Goal: Transaction & Acquisition: Obtain resource

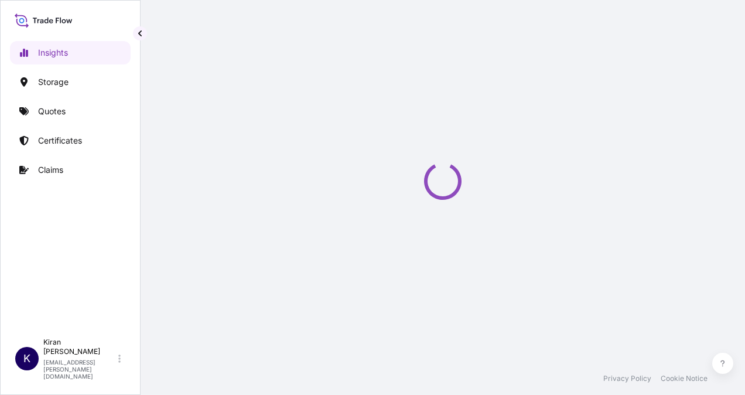
select select "2025"
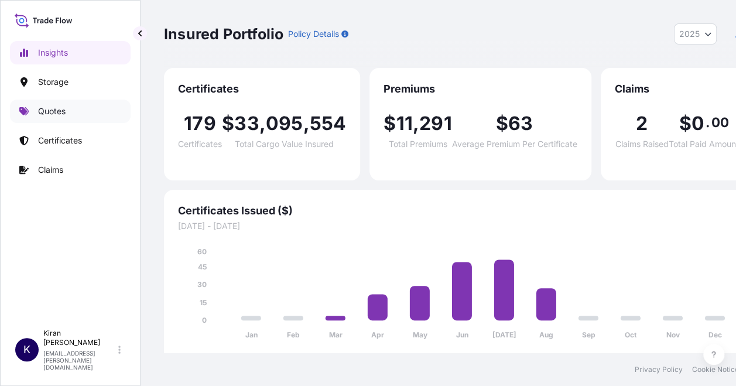
click at [69, 118] on link "Quotes" at bounding box center [70, 111] width 121 height 23
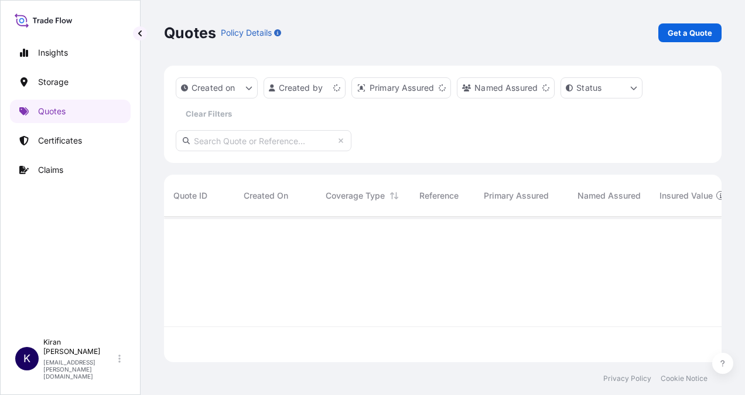
scroll to position [143, 548]
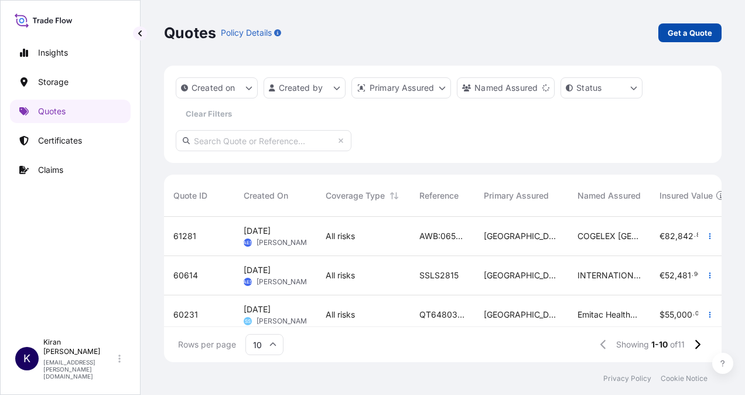
click at [678, 35] on p "Get a Quote" at bounding box center [690, 33] width 45 height 12
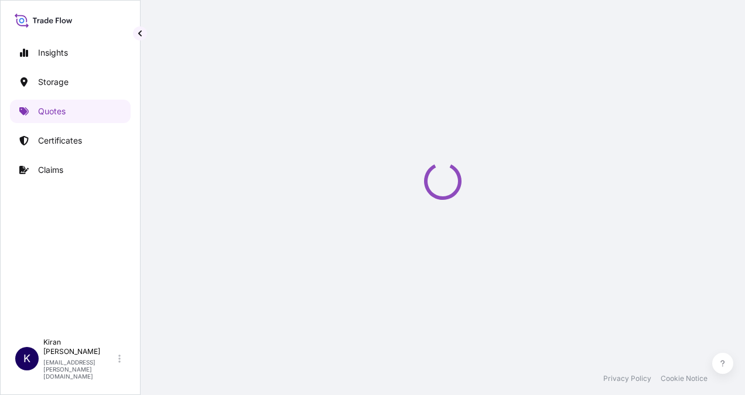
select select "Water"
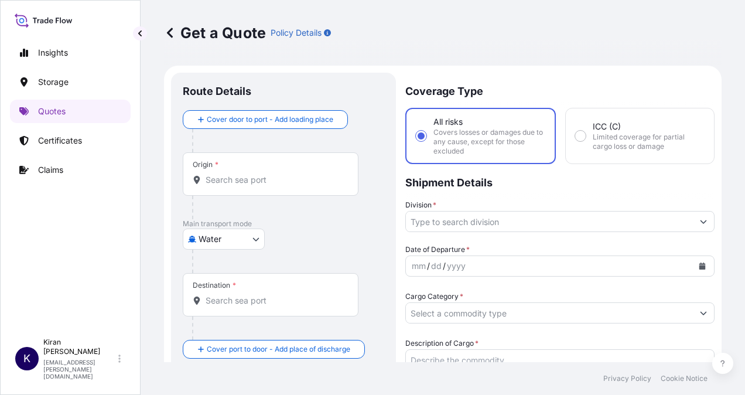
scroll to position [19, 0]
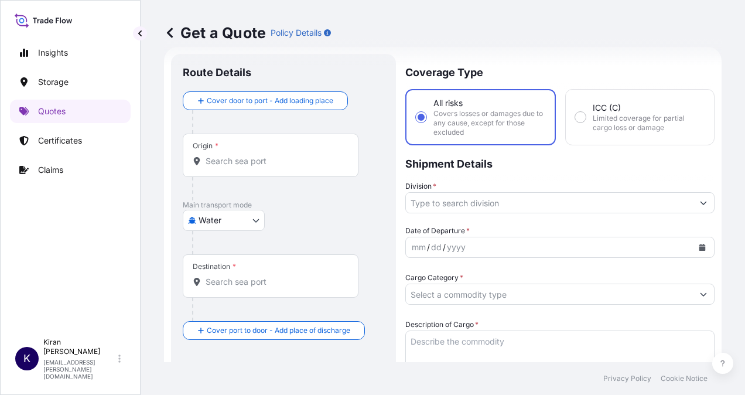
click at [217, 153] on div "Origin *" at bounding box center [271, 155] width 176 height 43
click at [217, 155] on input "Origin *" at bounding box center [275, 161] width 138 height 12
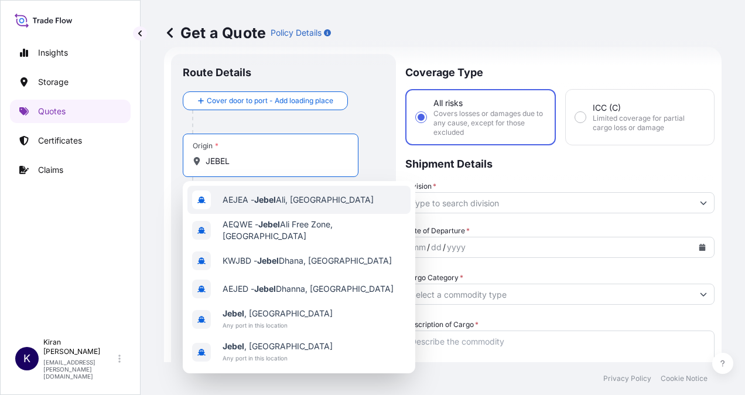
click at [291, 202] on span "AEJEA - [GEOGRAPHIC_DATA], [GEOGRAPHIC_DATA]" at bounding box center [298, 200] width 151 height 12
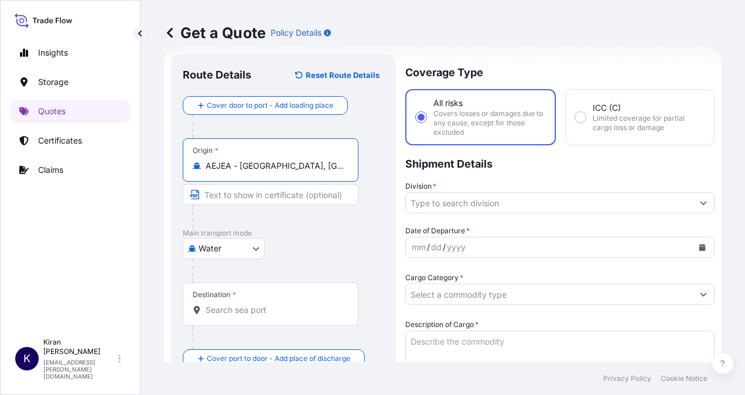
type input "AEJEA - [GEOGRAPHIC_DATA], [GEOGRAPHIC_DATA]"
click at [243, 301] on div "Destination *" at bounding box center [271, 303] width 176 height 43
click at [243, 304] on input "Destination *" at bounding box center [275, 310] width 138 height 12
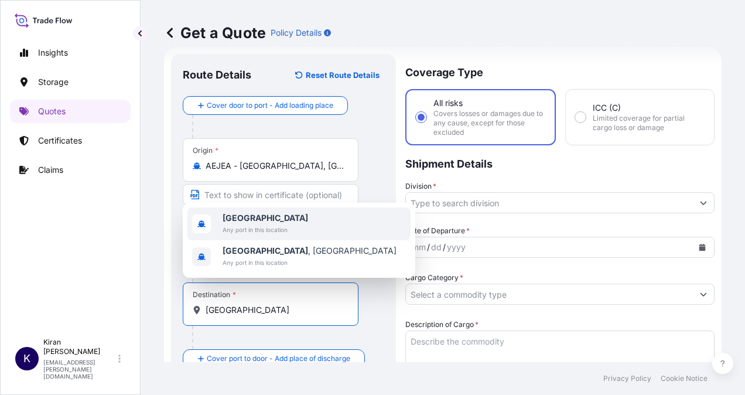
click at [253, 219] on span "[GEOGRAPHIC_DATA]" at bounding box center [266, 218] width 86 height 12
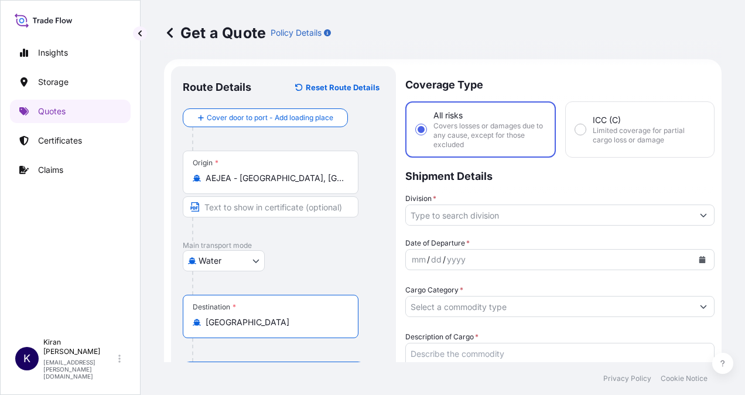
scroll to position [0, 0]
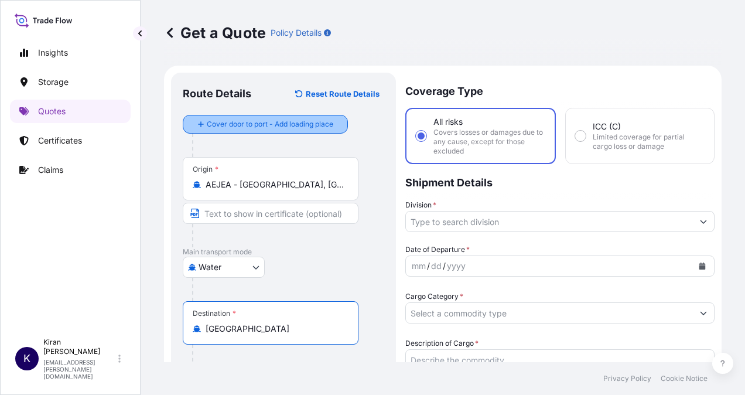
type input "[GEOGRAPHIC_DATA]"
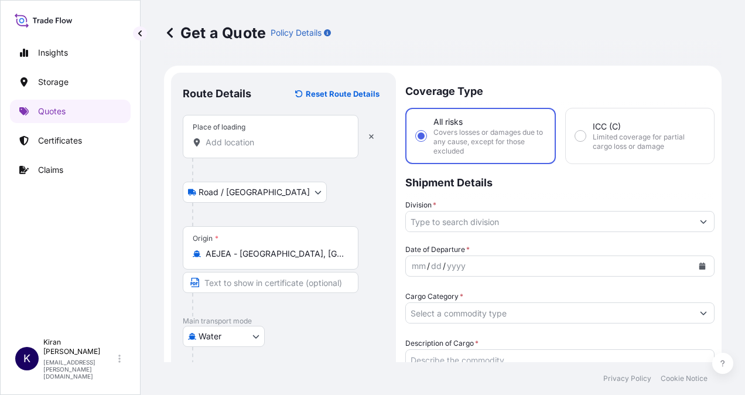
click at [295, 136] on input "Place of loading" at bounding box center [275, 142] width 138 height 12
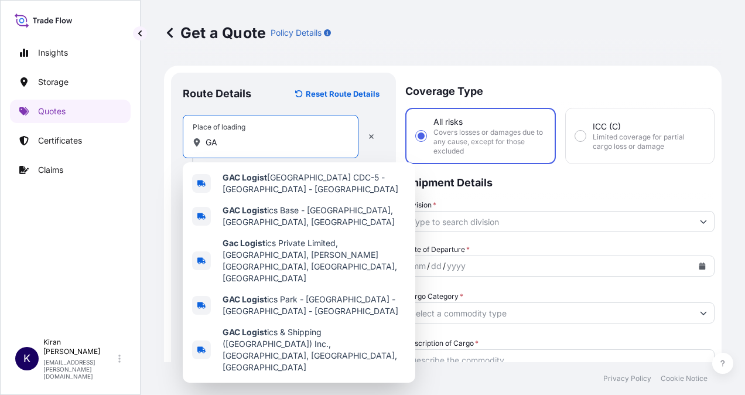
type input "G"
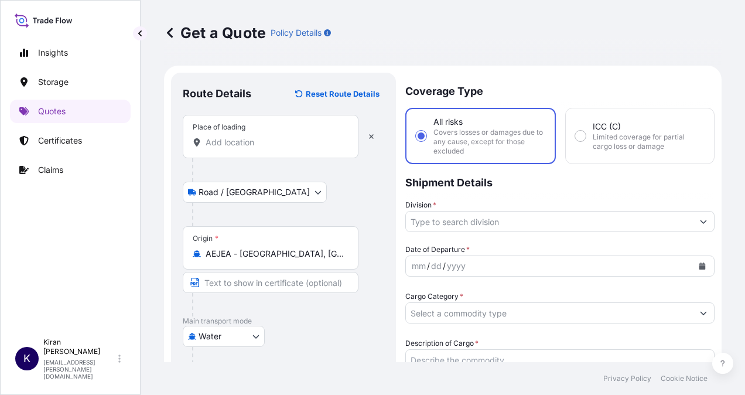
click at [241, 146] on input "Place of loading" at bounding box center [275, 142] width 138 height 12
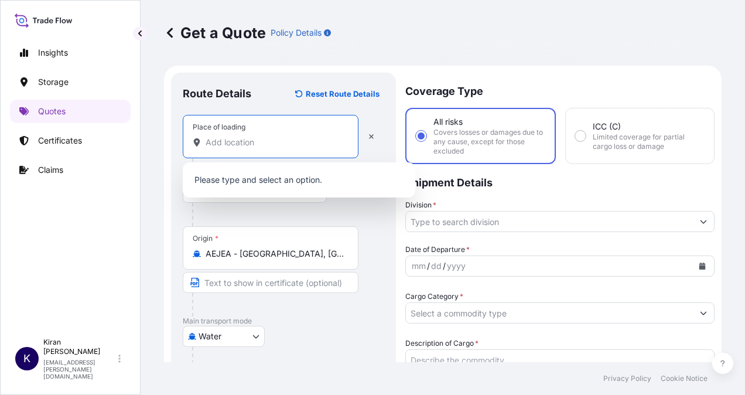
paste input "GAC Logistics Near Gate No. 4, Opposite to [GEOGRAPHIC_DATA] [GEOGRAPHIC_DATA],…"
type input "GAC Logistics Near Gate No. 4, Opposite to [GEOGRAPHIC_DATA] [GEOGRAPHIC_DATA],…"
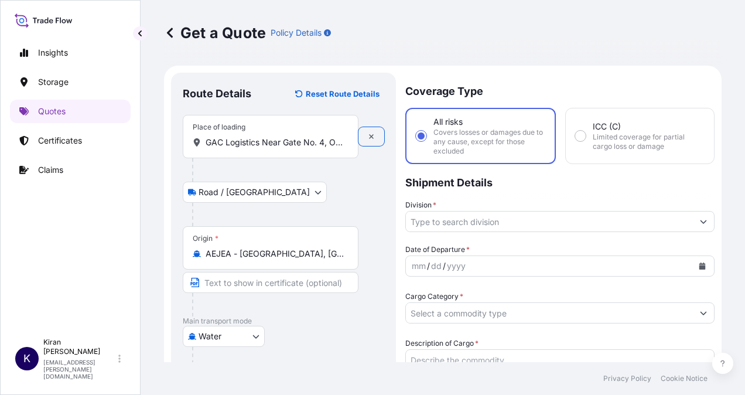
click at [301, 184] on div "Road / [GEOGRAPHIC_DATA] / Inland" at bounding box center [284, 192] width 202 height 21
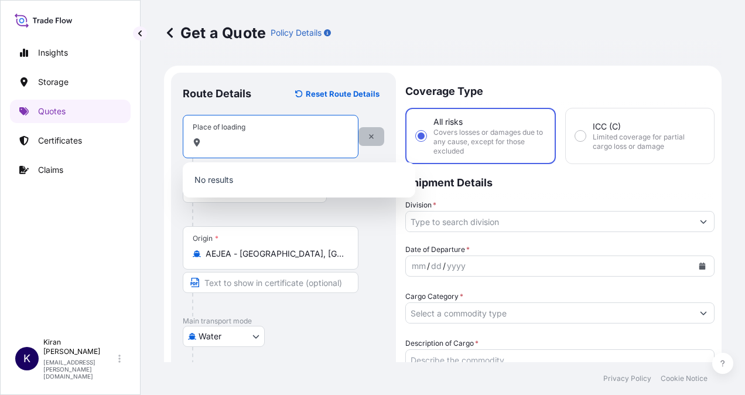
scroll to position [0, 331]
drag, startPoint x: 257, startPoint y: 136, endPoint x: 374, endPoint y: 136, distance: 117.2
click at [374, 136] on div "Place of loading GAC Logistics Near Gate No. 4, Opposite to [GEOGRAPHIC_DATA] […" at bounding box center [284, 136] width 202 height 43
click at [308, 204] on div at bounding box center [288, 214] width 192 height 23
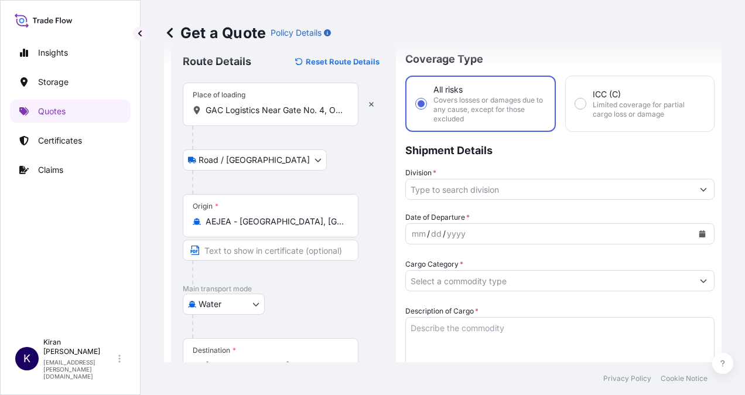
scroll to position [0, 0]
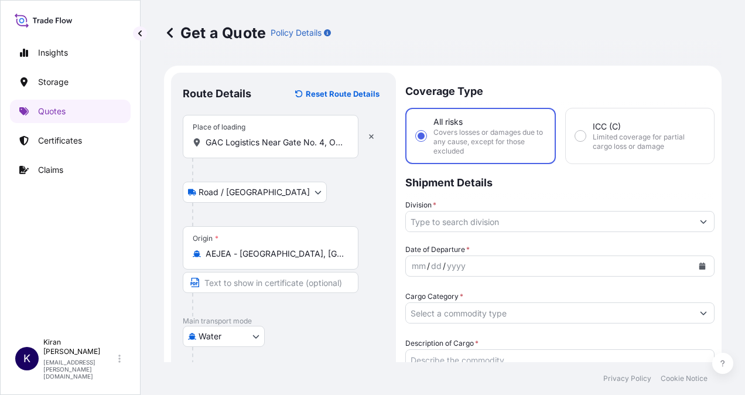
click at [580, 129] on label "ICC (C) Limited coverage for partial cargo loss or damage" at bounding box center [639, 136] width 129 height 30
click at [580, 131] on input "ICC (C) Limited coverage for partial cargo loss or damage" at bounding box center [580, 136] width 11 height 11
radio input "true"
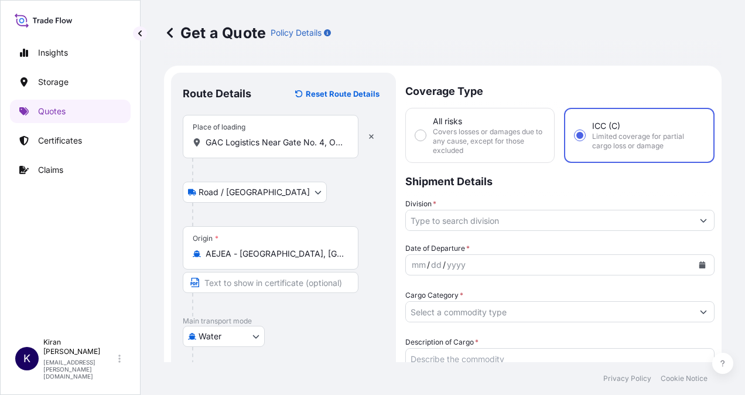
click at [500, 142] on span "Covers losses or damages due to any cause, except for those excluded" at bounding box center [489, 141] width 112 height 28
click at [426, 141] on input "All risks Covers losses or damages due to any cause, except for those excluded" at bounding box center [420, 135] width 11 height 11
radio input "true"
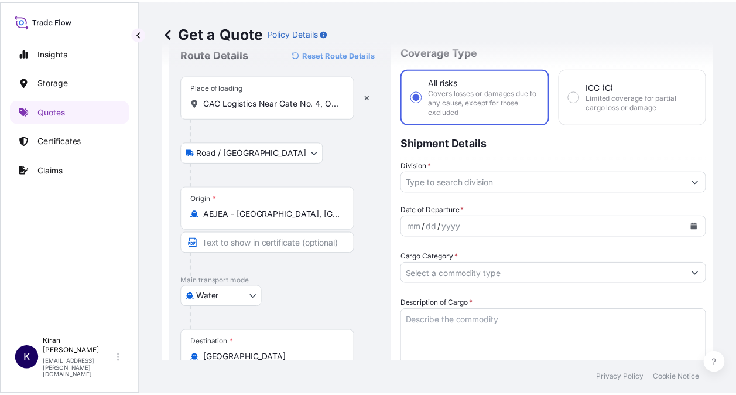
scroll to position [59, 0]
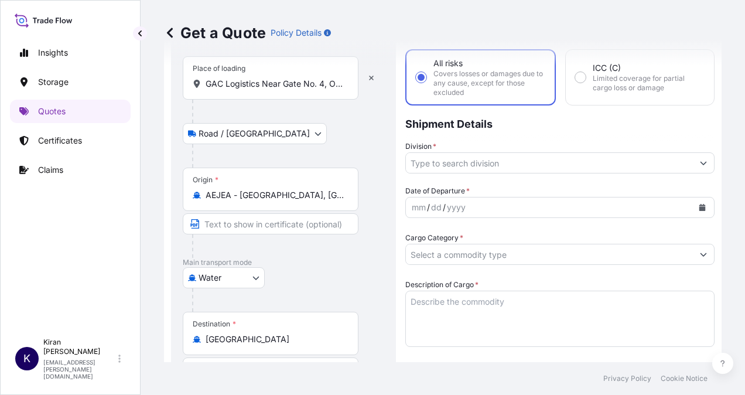
click at [496, 159] on input "Division *" at bounding box center [549, 162] width 287 height 21
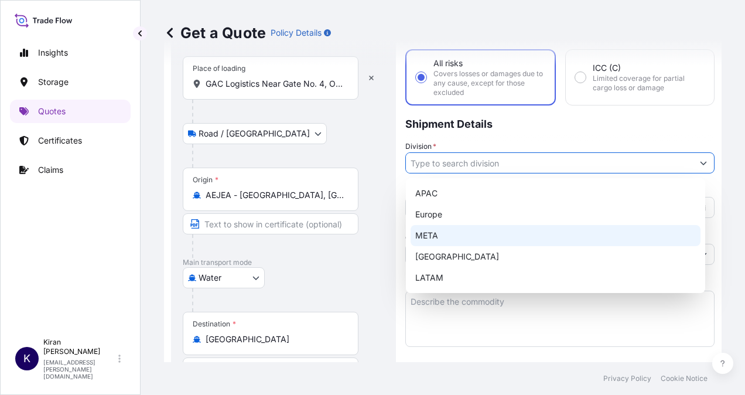
click at [444, 232] on div "META" at bounding box center [556, 235] width 290 height 21
type input "META"
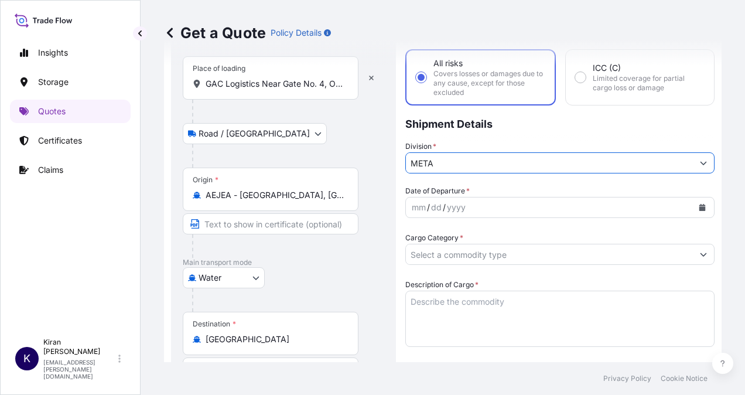
click at [473, 202] on div "mm / dd / yyyy" at bounding box center [549, 207] width 287 height 21
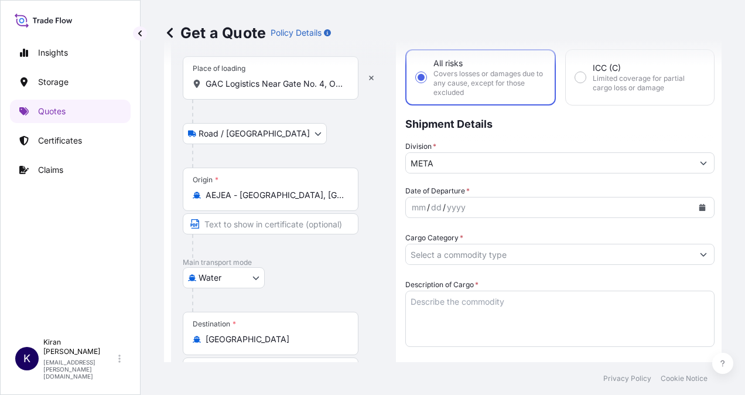
click at [479, 211] on div "mm / dd / yyyy" at bounding box center [549, 207] width 287 height 21
click at [428, 207] on div "/" at bounding box center [428, 207] width 3 height 14
click at [695, 202] on button "Calendar" at bounding box center [702, 207] width 19 height 19
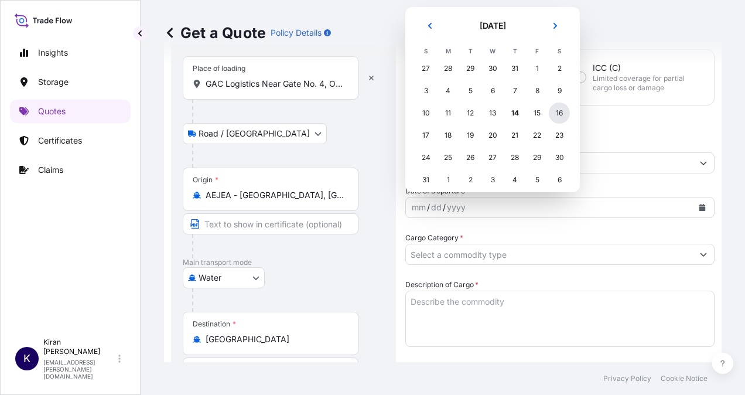
click at [559, 114] on div "16" at bounding box center [559, 113] width 21 height 21
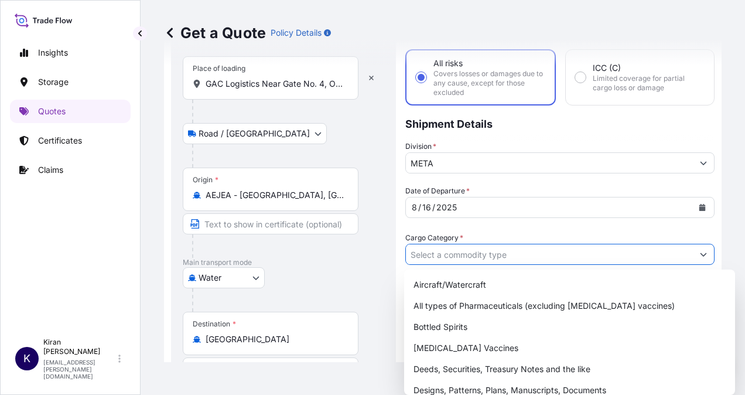
click at [462, 260] on input "Cargo Category *" at bounding box center [549, 254] width 287 height 21
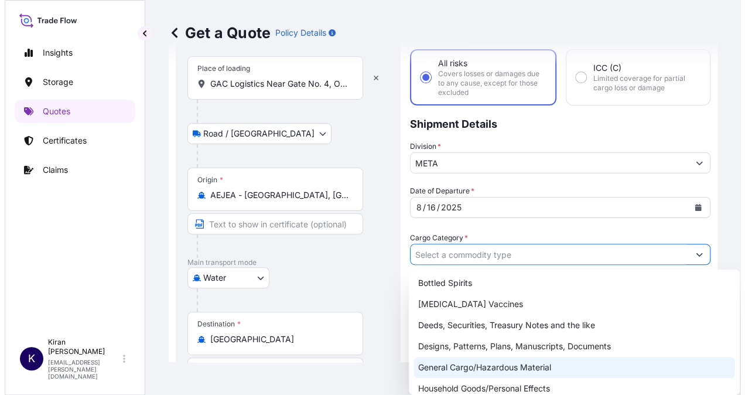
scroll to position [117, 0]
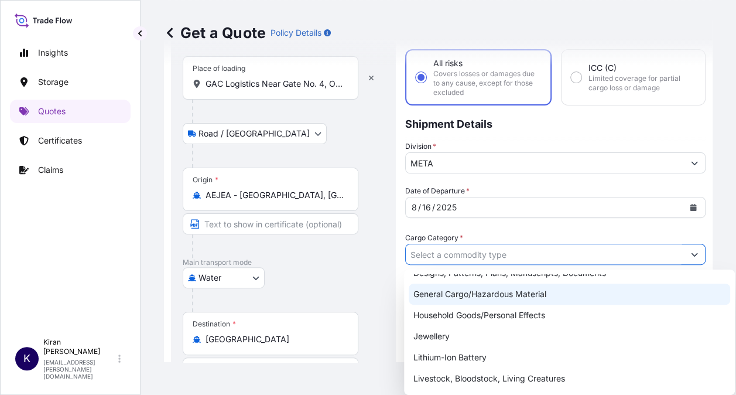
click at [490, 296] on div "General Cargo/Hazardous Material" at bounding box center [570, 294] width 322 height 21
type input "General Cargo/Hazardous Material"
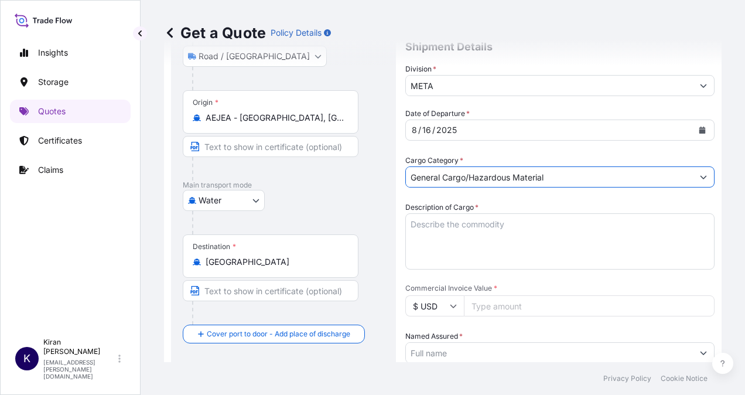
scroll to position [176, 0]
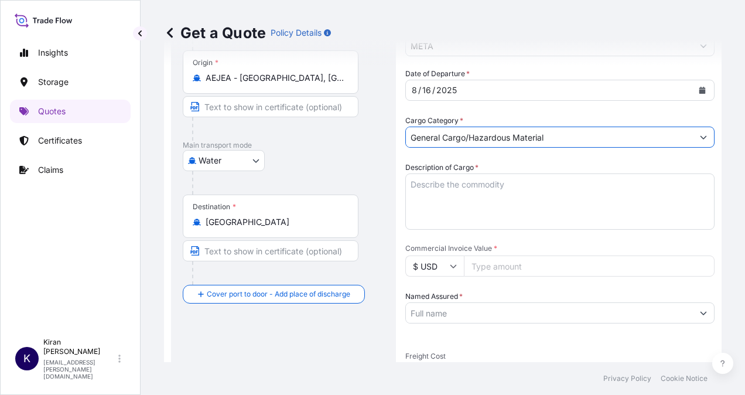
click at [475, 209] on textarea "Description of Cargo *" at bounding box center [559, 201] width 309 height 56
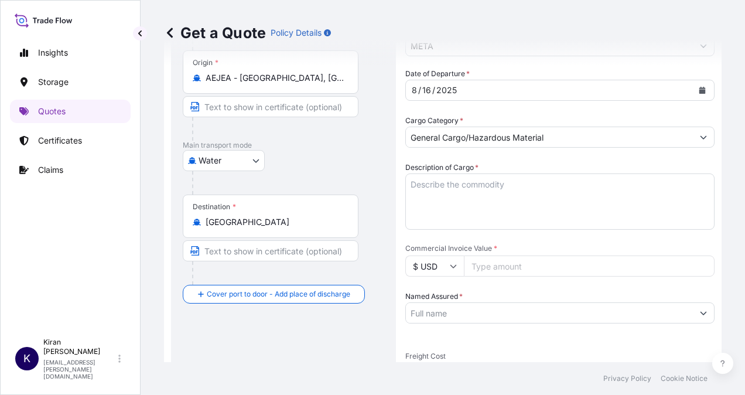
click at [293, 221] on input "[GEOGRAPHIC_DATA]" at bounding box center [275, 222] width 138 height 12
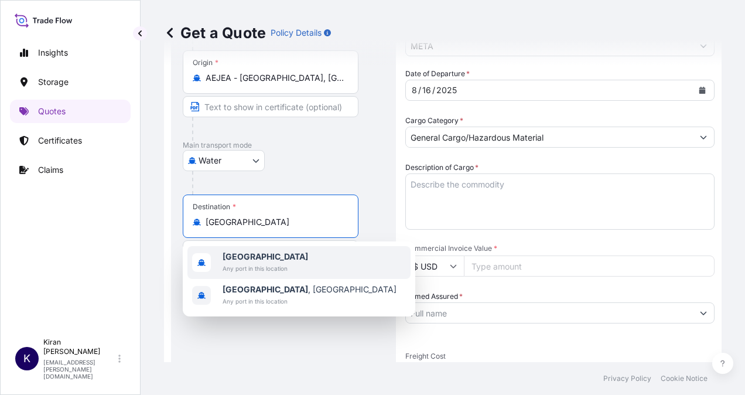
click at [486, 205] on textarea "Description of Cargo *" at bounding box center [559, 201] width 309 height 56
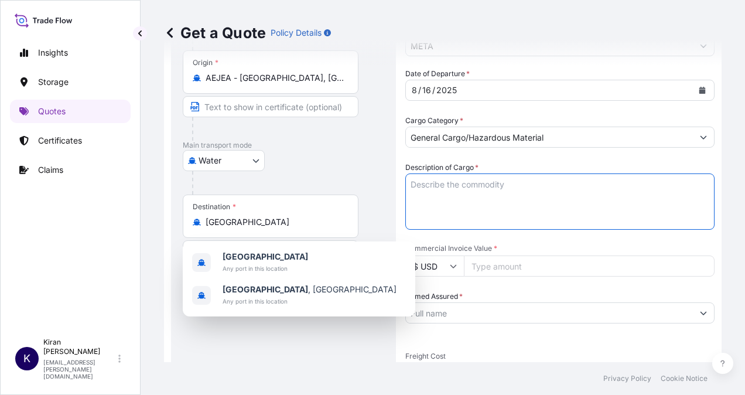
paste textarea "HISENSE MATERIALS 1 PCT. FOC SPARE PARTS AS PER APPLICANT'S ORDER NO. 414200764…"
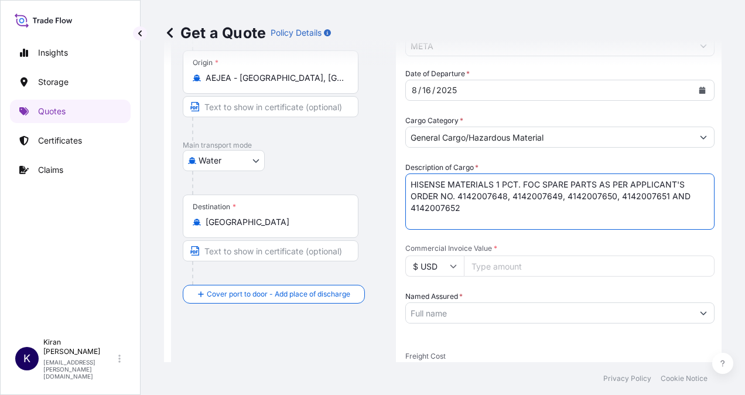
type textarea "HISENSE MATERIALS 1 PCT. FOC SPARE PARTS AS PER APPLICANT'S ORDER NO. 414200764…"
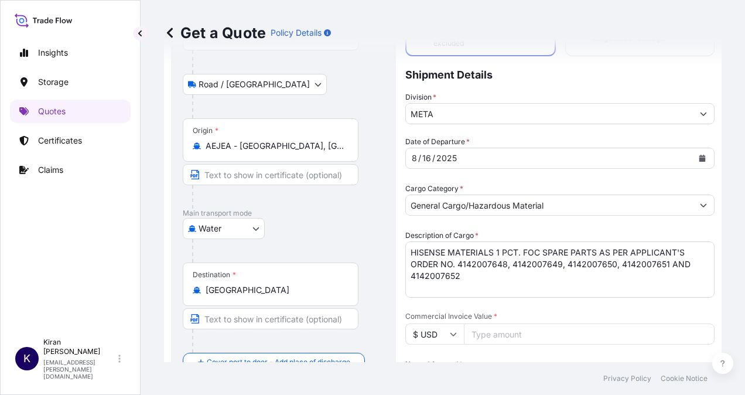
scroll to position [59, 0]
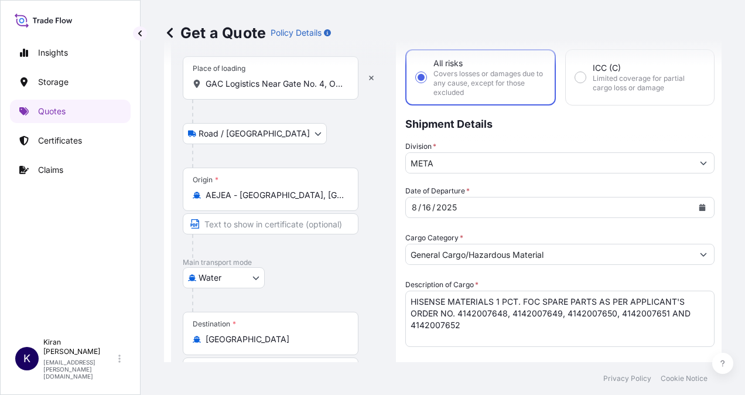
click at [698, 206] on button "Calendar" at bounding box center [702, 207] width 19 height 19
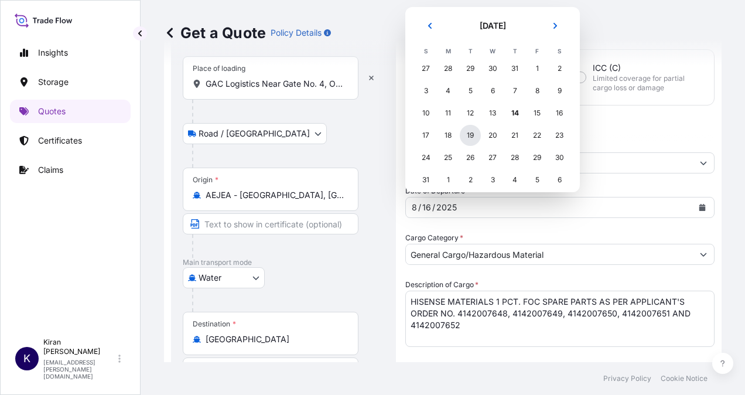
click at [467, 134] on div "19" at bounding box center [470, 135] width 21 height 21
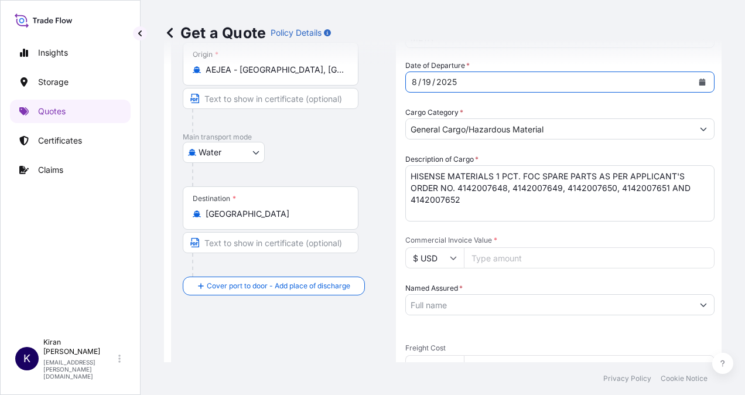
scroll to position [234, 0]
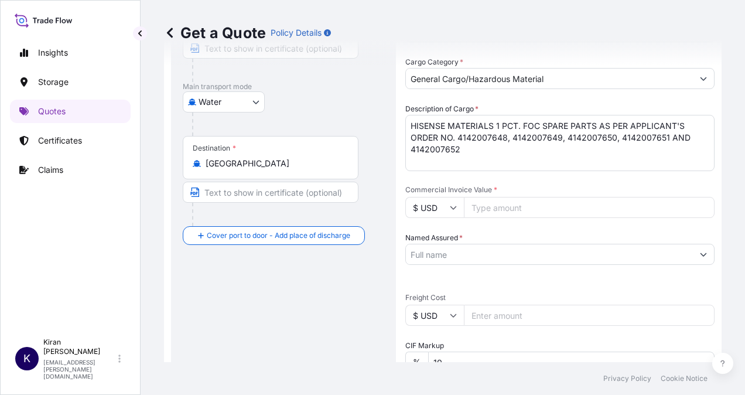
click at [507, 207] on input "Commercial Invoice Value *" at bounding box center [589, 207] width 251 height 21
type input "32729.49"
click at [489, 251] on input "Named Assured *" at bounding box center [549, 254] width 287 height 21
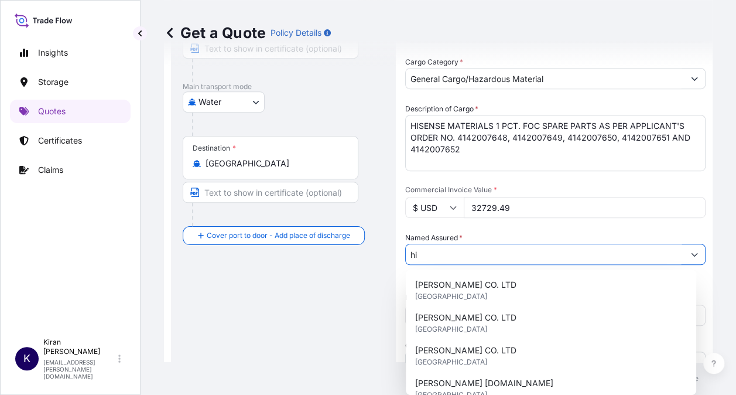
type input "h"
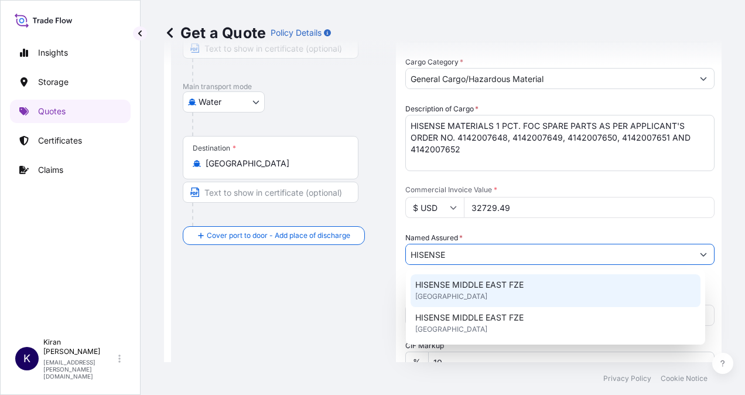
click at [508, 301] on div "HISENSE MIDDLE EAST FZE [GEOGRAPHIC_DATA]" at bounding box center [556, 290] width 290 height 33
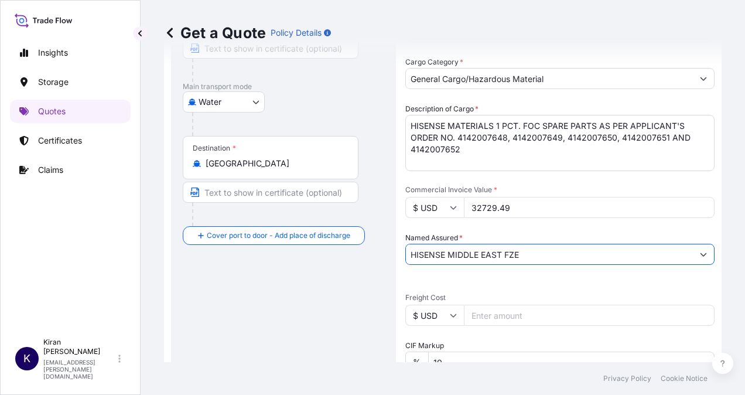
scroll to position [293, 0]
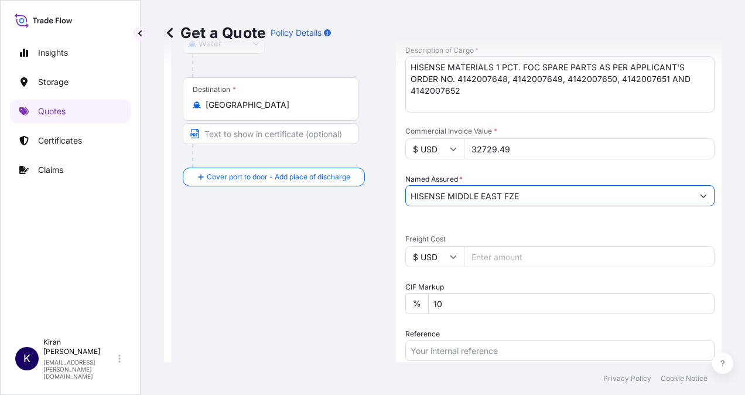
type input "HISENSE MIDDLE EAST FZE"
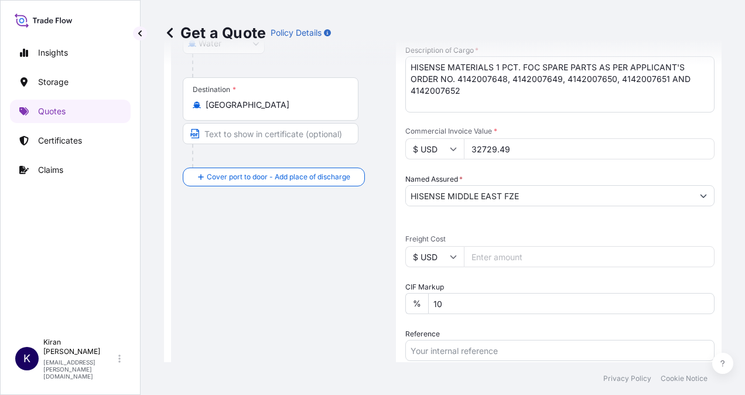
click at [507, 255] on input "Freight Cost" at bounding box center [589, 256] width 251 height 21
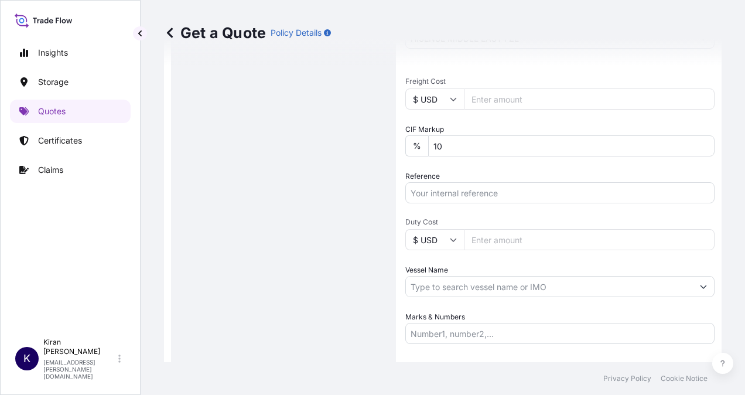
scroll to position [469, 0]
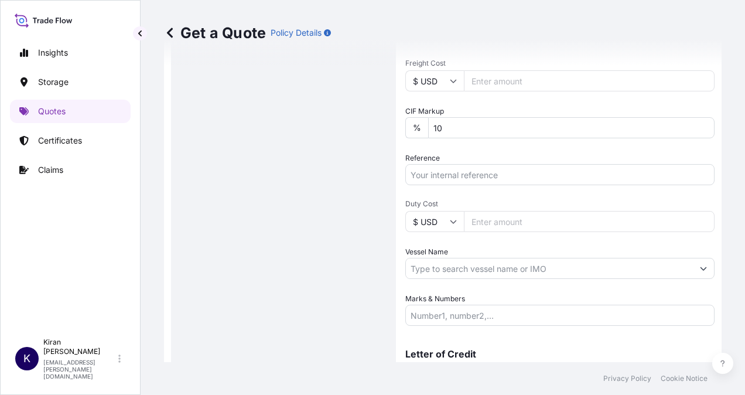
click at [451, 175] on input "Reference" at bounding box center [559, 174] width 309 height 21
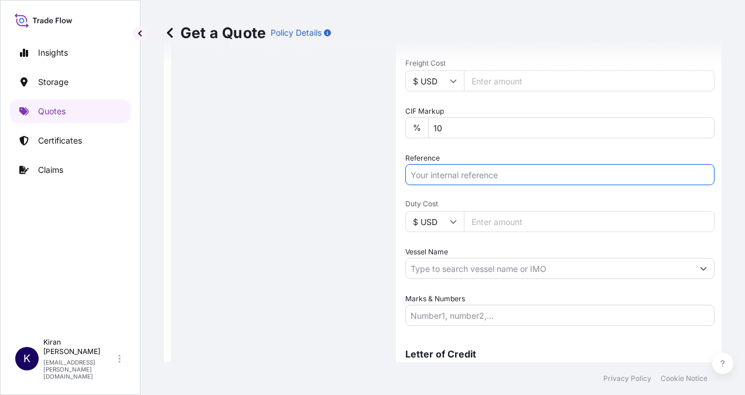
click at [458, 177] on input "Reference" at bounding box center [559, 174] width 309 height 21
paste input "QT65059"
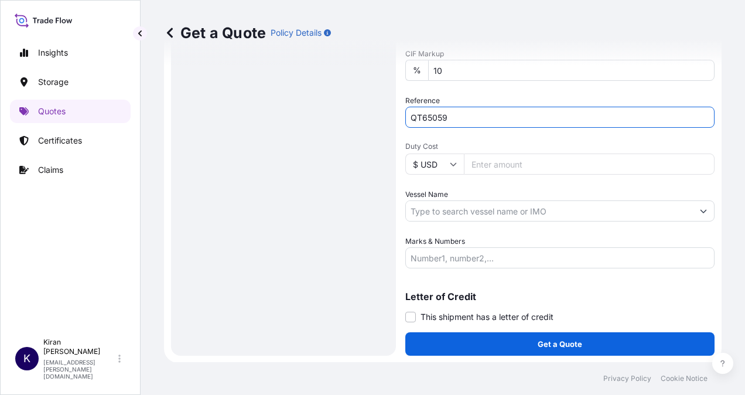
type input "QT65059"
click at [470, 258] on input "Marks & Numbers" at bounding box center [559, 257] width 309 height 21
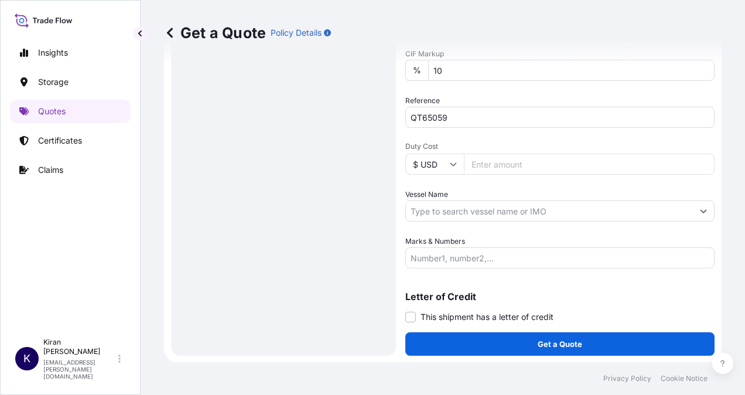
click at [465, 264] on input "Marks & Numbers" at bounding box center [559, 257] width 309 height 21
paste input "Invoice No. 3500364943_3500364946"
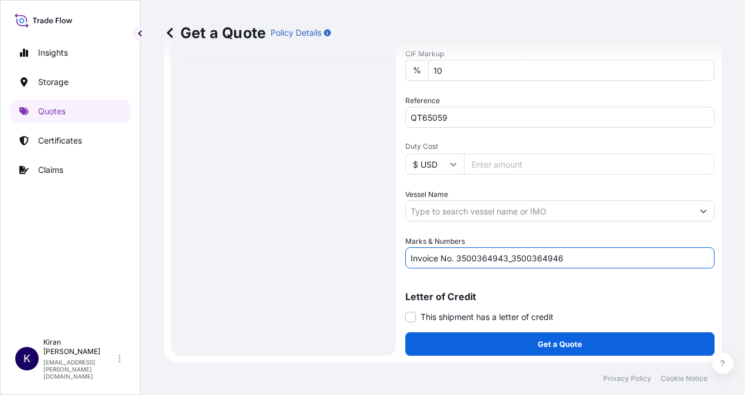
click at [460, 259] on input "Invoice No. 3500364943_3500364946" at bounding box center [559, 257] width 309 height 21
click at [458, 258] on input "Invoice No. 3500364943_3500364946" at bounding box center [559, 257] width 309 height 21
click at [583, 262] on input "Invoice No.: 3500364943_3500364946" at bounding box center [559, 257] width 309 height 21
click at [600, 265] on input "Invoice No.: 3500364943_3500364946," at bounding box center [559, 257] width 309 height 21
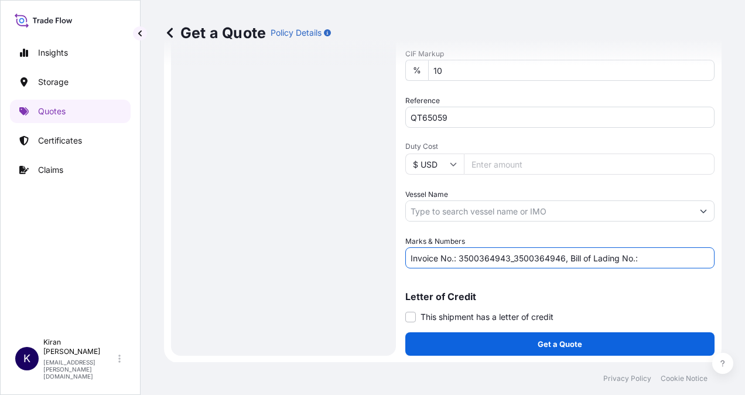
click at [677, 261] on input "Invoice No.: 3500364943_3500364946, Bill of Lading No.:" at bounding box center [559, 257] width 309 height 21
paste input "MEDUH9072321"
type input "Invoice No.: 3500364943_3500364946, Bill of Lading No.: MEDUH9072321"
click at [405, 320] on span at bounding box center [410, 317] width 11 height 11
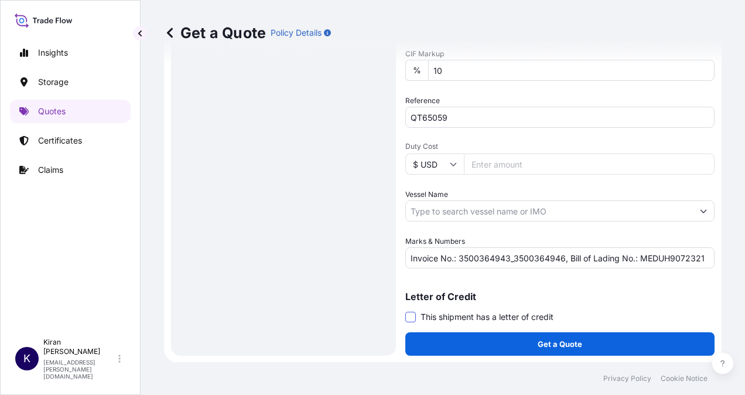
click at [405, 310] on input "This shipment has a letter of credit" at bounding box center [405, 310] width 0 height 0
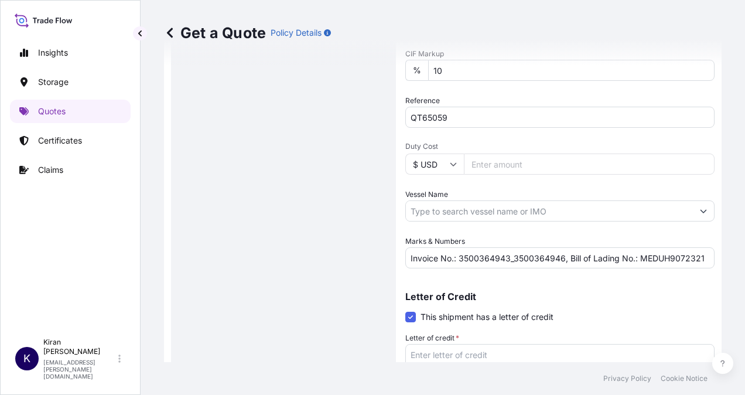
scroll to position [615, 0]
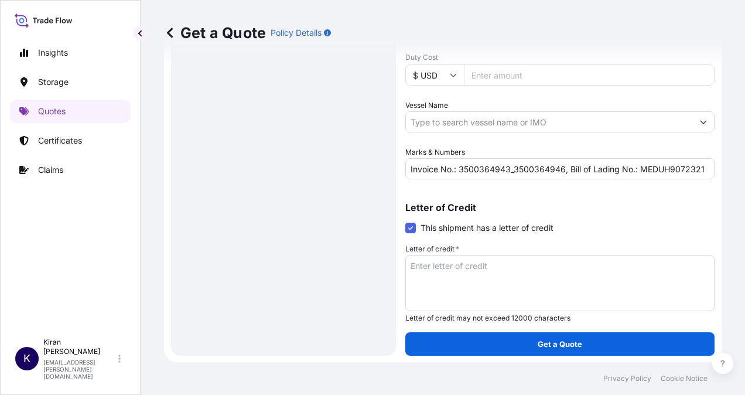
click at [510, 269] on textarea "Letter of credit *" at bounding box center [559, 283] width 309 height 56
paste textarea "Insurance Value: 110% of the invoice. Invoice No. 3500364943_3500364946 dated […"
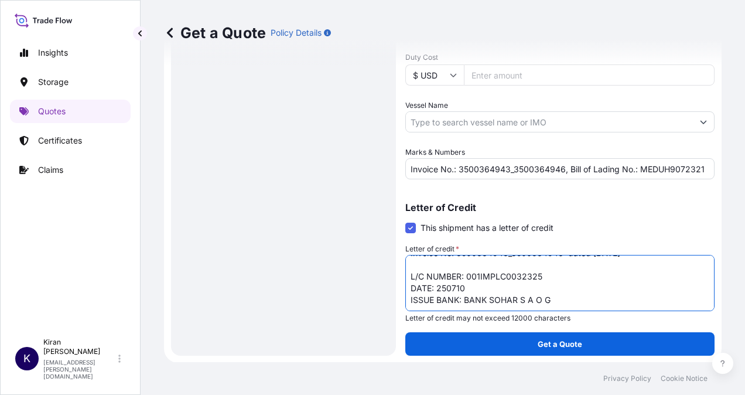
scroll to position [42, 0]
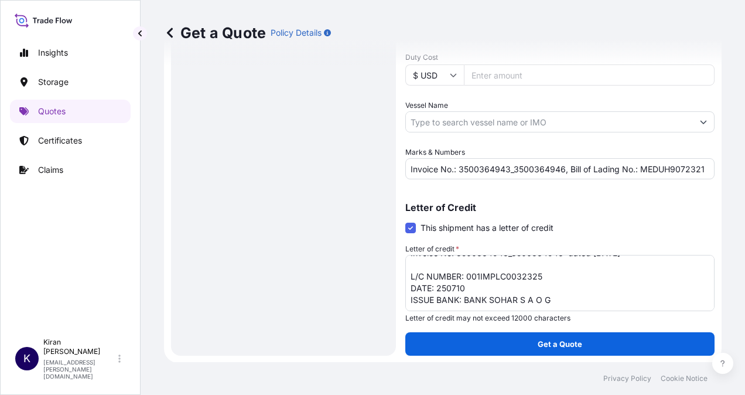
click at [445, 306] on textarea "Insurance Value: 110% of the invoice. Invoice No. 3500364943_3500364946 dated […" at bounding box center [559, 283] width 309 height 56
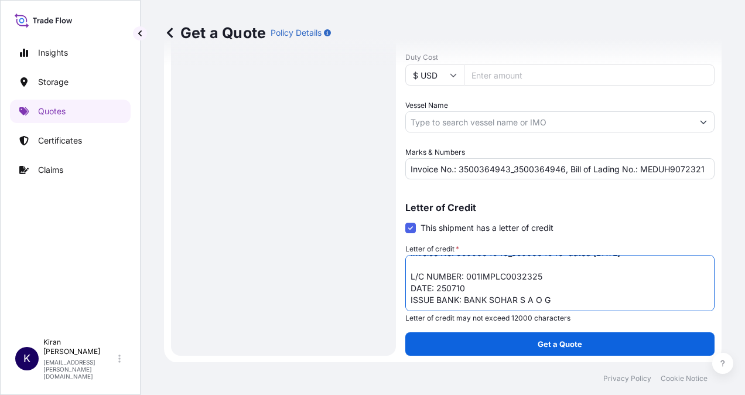
paste textarea "BELOW CLAUSES REQUIRED: ORIGINAL INSURANCE POLICY OR CERTIFICATE, FULLSET (PLUS…"
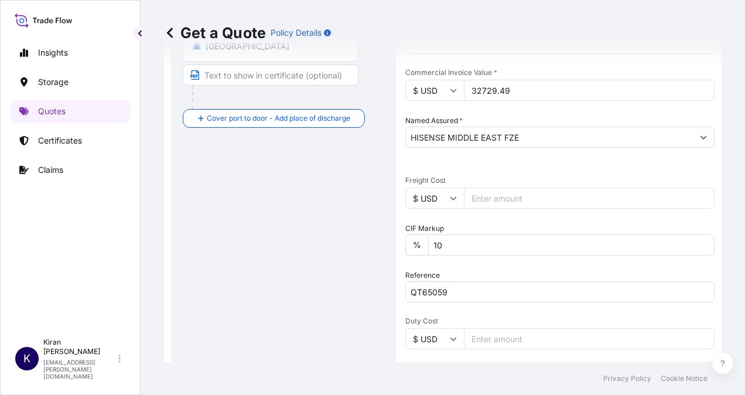
scroll to position [410, 0]
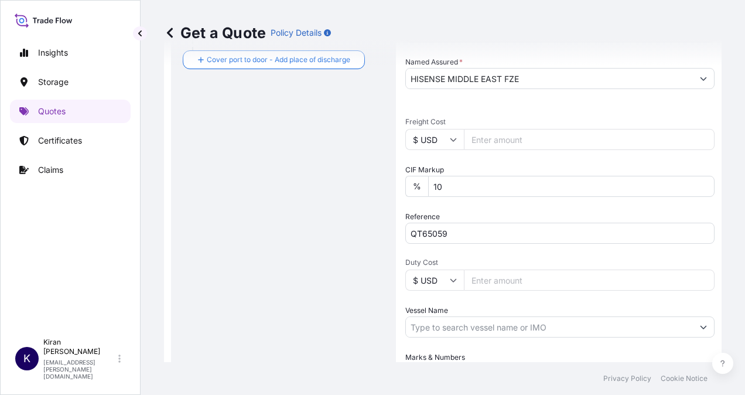
type textarea "Insurance Value: 110% of the invoice. Invoice No. 3500364943_3500364946 dated […"
click at [440, 186] on input "10" at bounding box center [571, 186] width 286 height 21
click at [455, 207] on div "Date of Departure * [DATE] Cargo Category * General Cargo/Hazardous Material De…" at bounding box center [559, 109] width 309 height 551
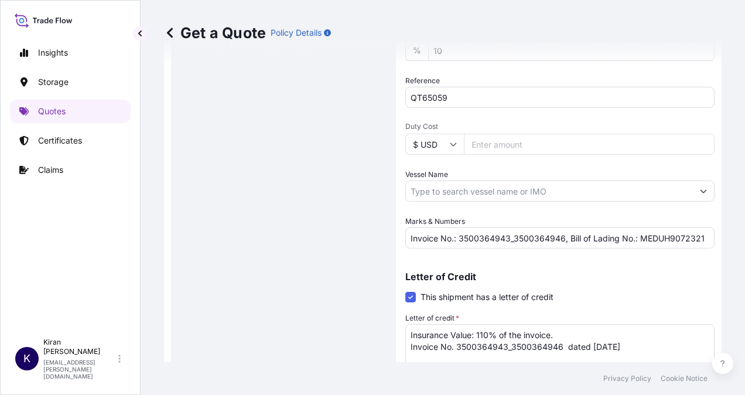
scroll to position [615, 0]
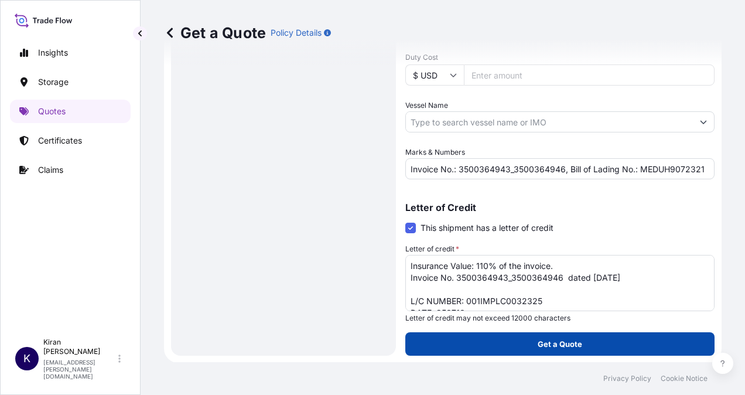
click at [554, 345] on p "Get a Quote" at bounding box center [560, 344] width 45 height 12
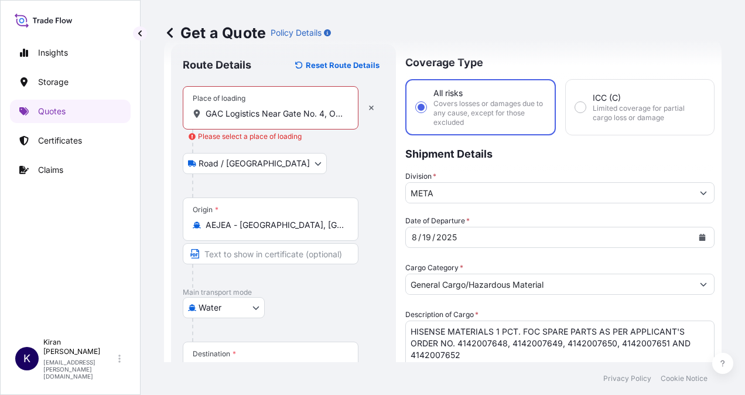
scroll to position [0, 0]
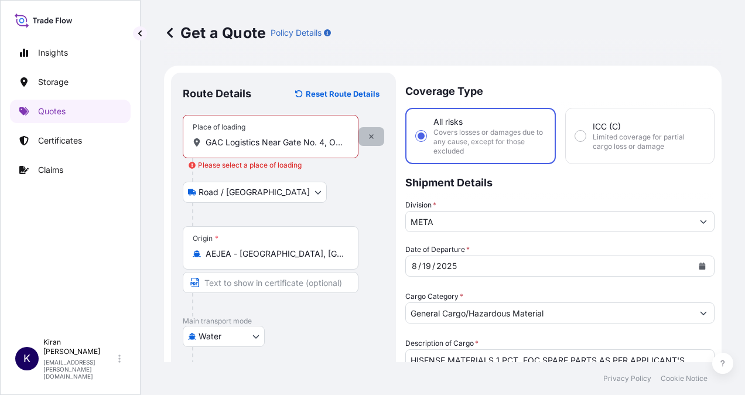
click at [370, 135] on icon "button" at bounding box center [371, 136] width 7 height 7
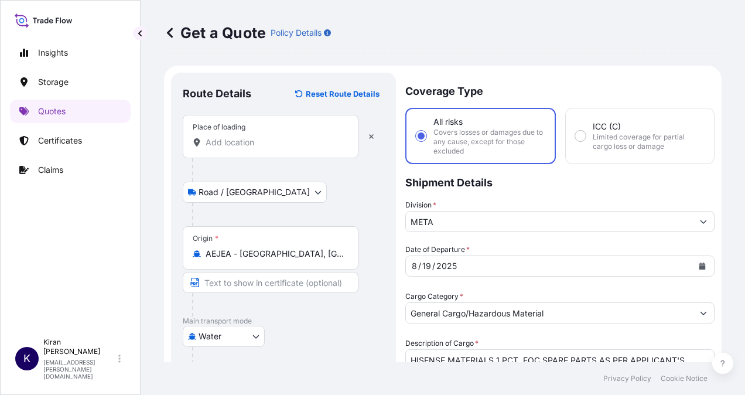
click at [262, 151] on div "Place of loading" at bounding box center [271, 136] width 176 height 43
click at [262, 148] on input "Place of loading" at bounding box center [275, 142] width 138 height 12
click at [371, 136] on icon "button" at bounding box center [371, 136] width 5 height 5
click at [256, 131] on div "Place of loading" at bounding box center [271, 136] width 176 height 43
click at [256, 136] on input "Place of loading" at bounding box center [275, 142] width 138 height 12
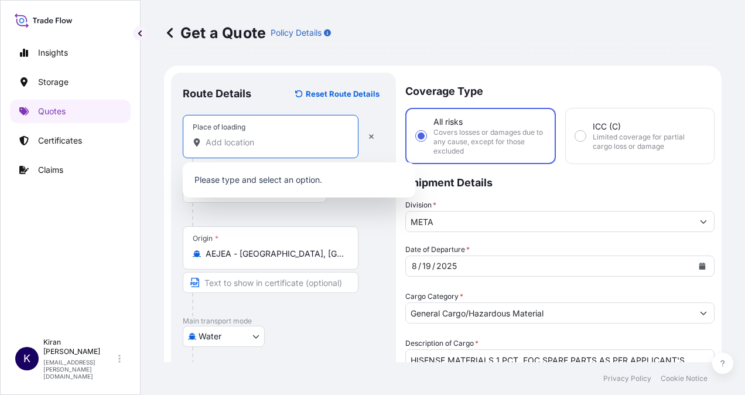
paste input "GAC Logistics"
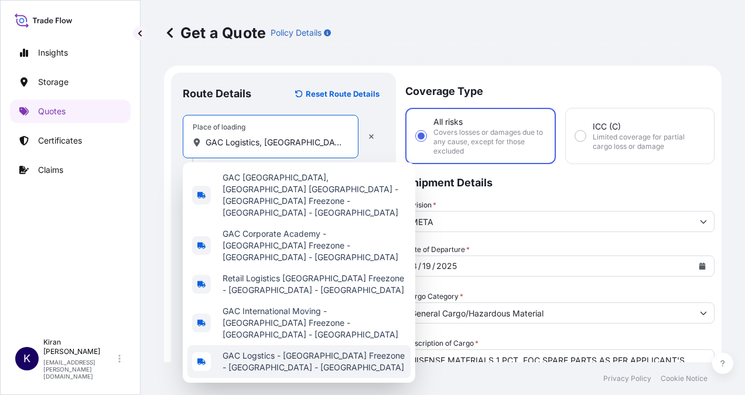
click at [279, 350] on span "GAC Logstics - [GEOGRAPHIC_DATA] Freezone - [GEOGRAPHIC_DATA] - [GEOGRAPHIC_DAT…" at bounding box center [314, 361] width 183 height 23
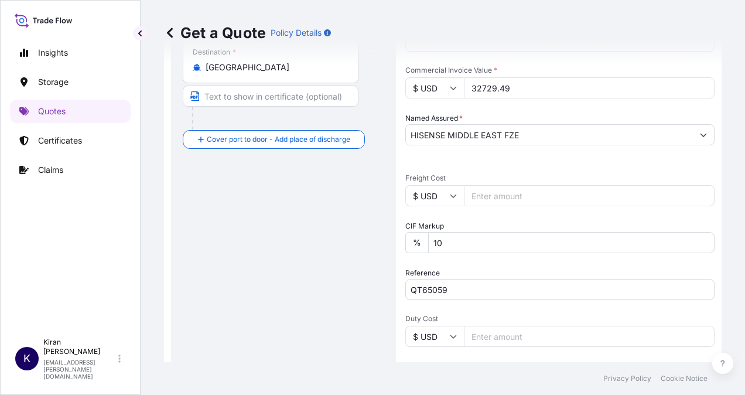
scroll to position [293, 0]
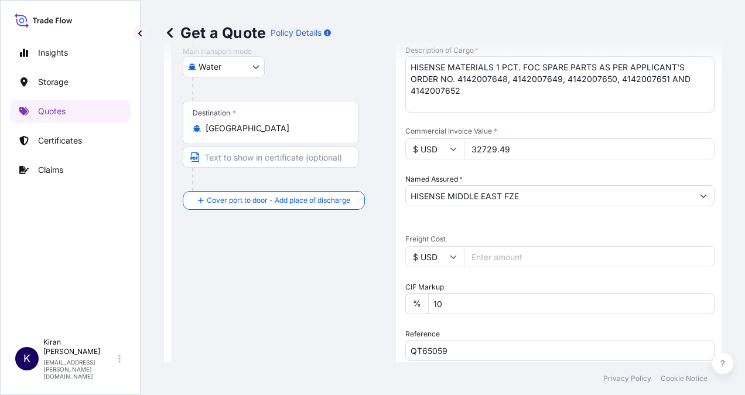
type input "GAC Logstics - [GEOGRAPHIC_DATA] Freezone - [GEOGRAPHIC_DATA] - [GEOGRAPHIC_DAT…"
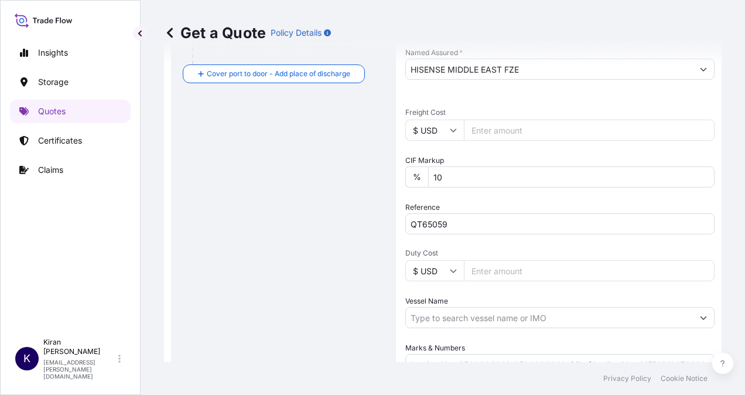
scroll to position [615, 0]
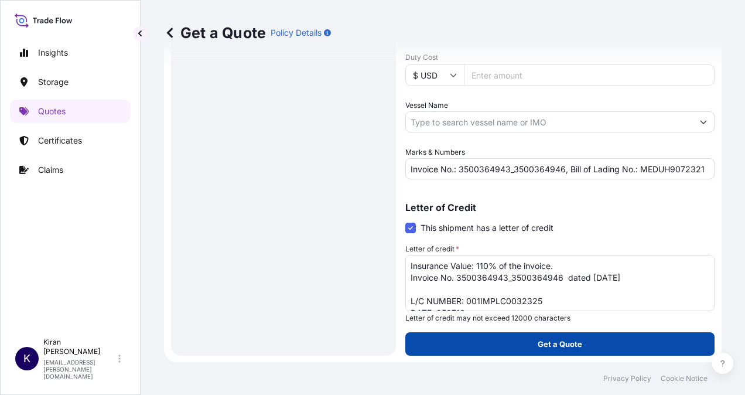
click at [600, 343] on button "Get a Quote" at bounding box center [559, 343] width 309 height 23
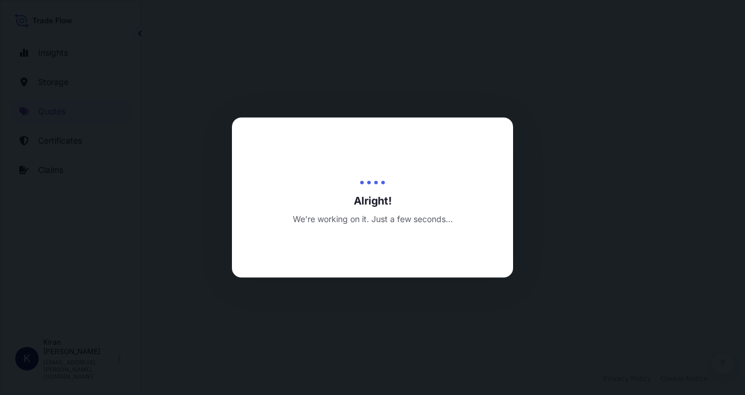
select select "Road / [GEOGRAPHIC_DATA]"
select select "Water"
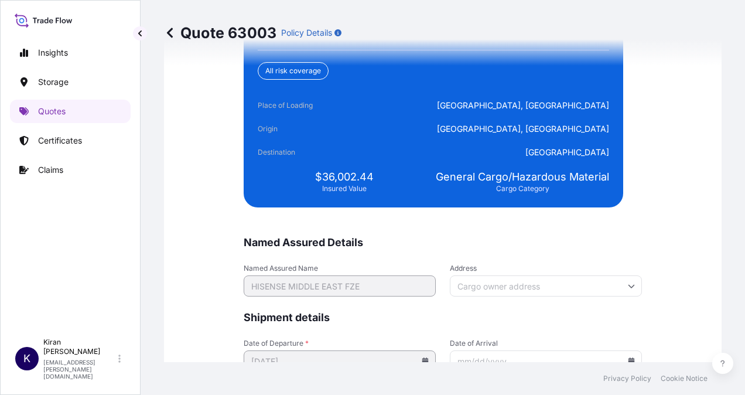
scroll to position [3097, 0]
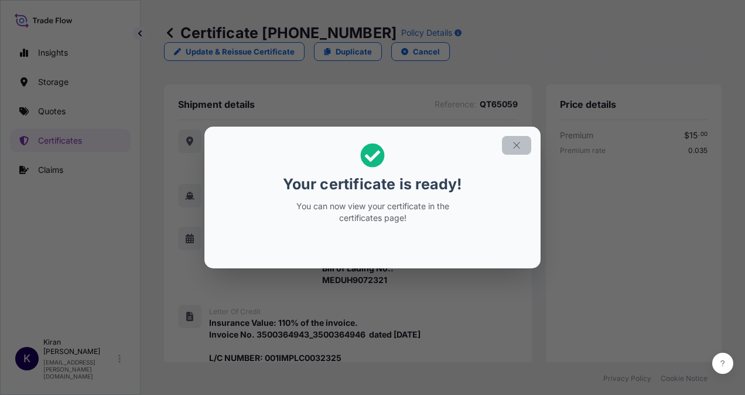
click at [517, 147] on icon "button" at bounding box center [516, 145] width 11 height 11
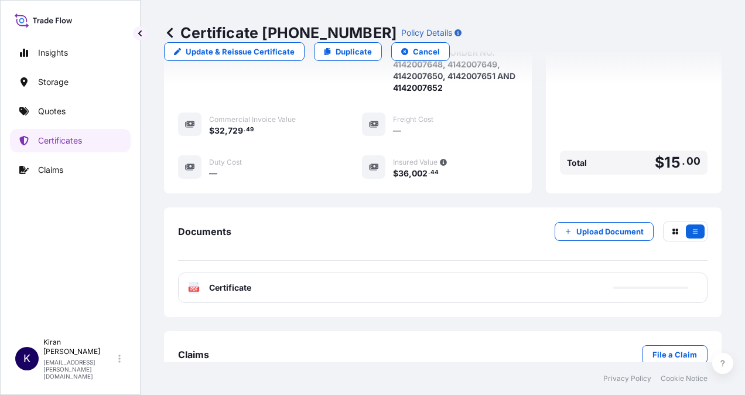
scroll to position [639, 0]
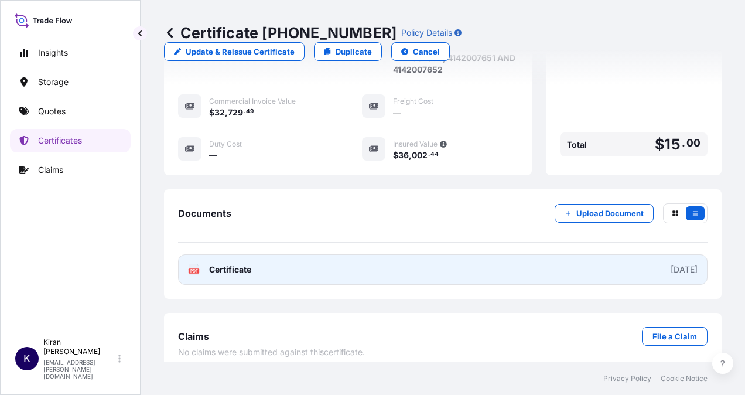
click at [218, 264] on span "Certificate" at bounding box center [230, 270] width 42 height 12
click at [671, 264] on div "[DATE]" at bounding box center [684, 270] width 27 height 12
